Goal: Find specific page/section: Find specific page/section

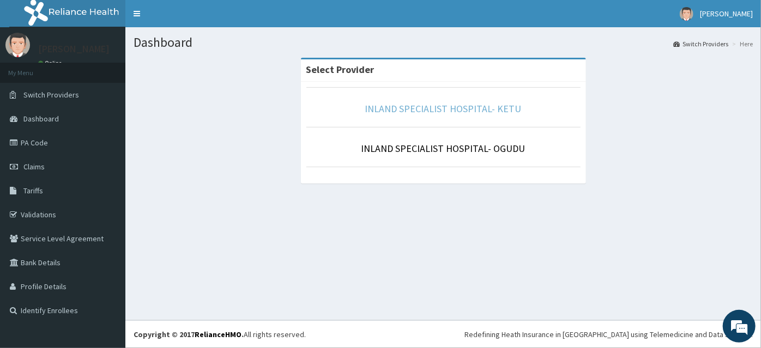
click at [464, 104] on link "INLAND SPECIALIST HOSPITAL- KETU" at bounding box center [443, 109] width 157 height 13
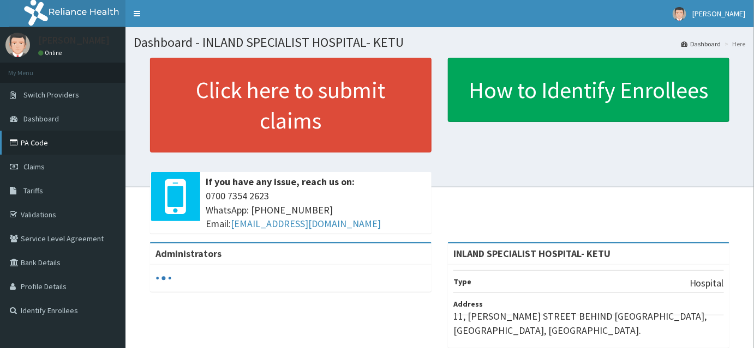
click at [40, 143] on link "PA Code" at bounding box center [62, 143] width 125 height 24
